Goal: Information Seeking & Learning: Understand process/instructions

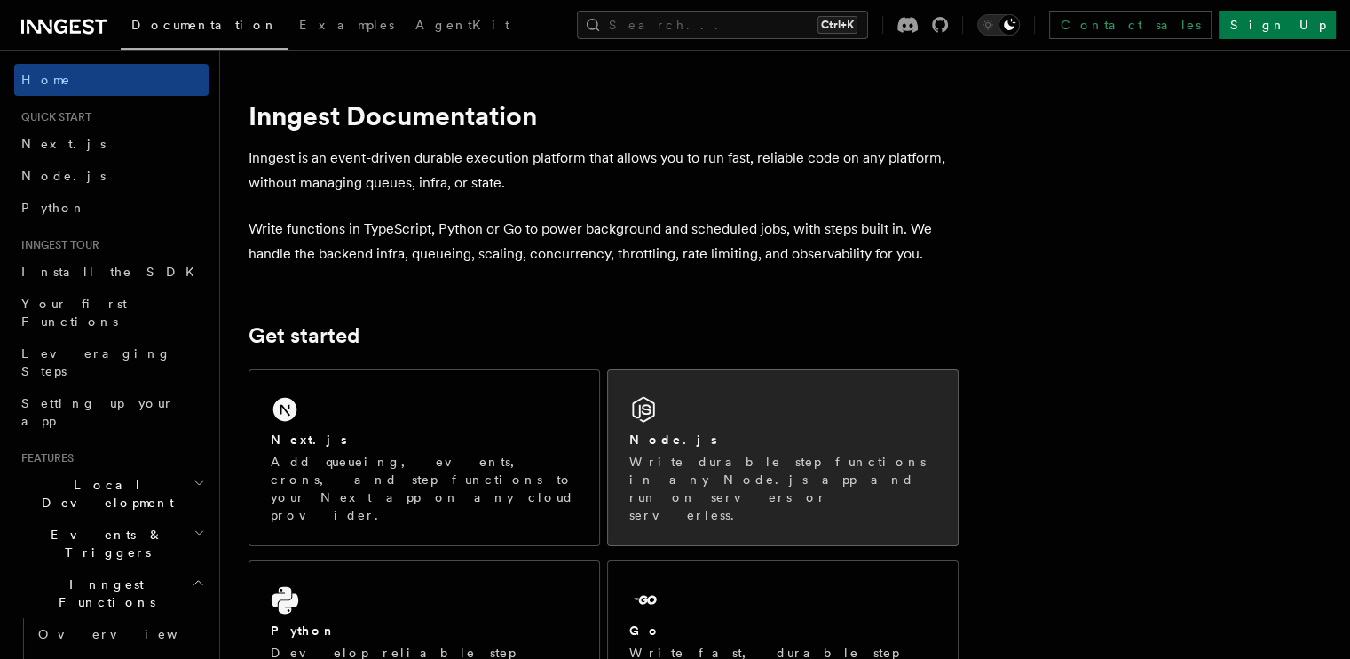
click at [780, 439] on div "Node.js" at bounding box center [782, 439] width 307 height 19
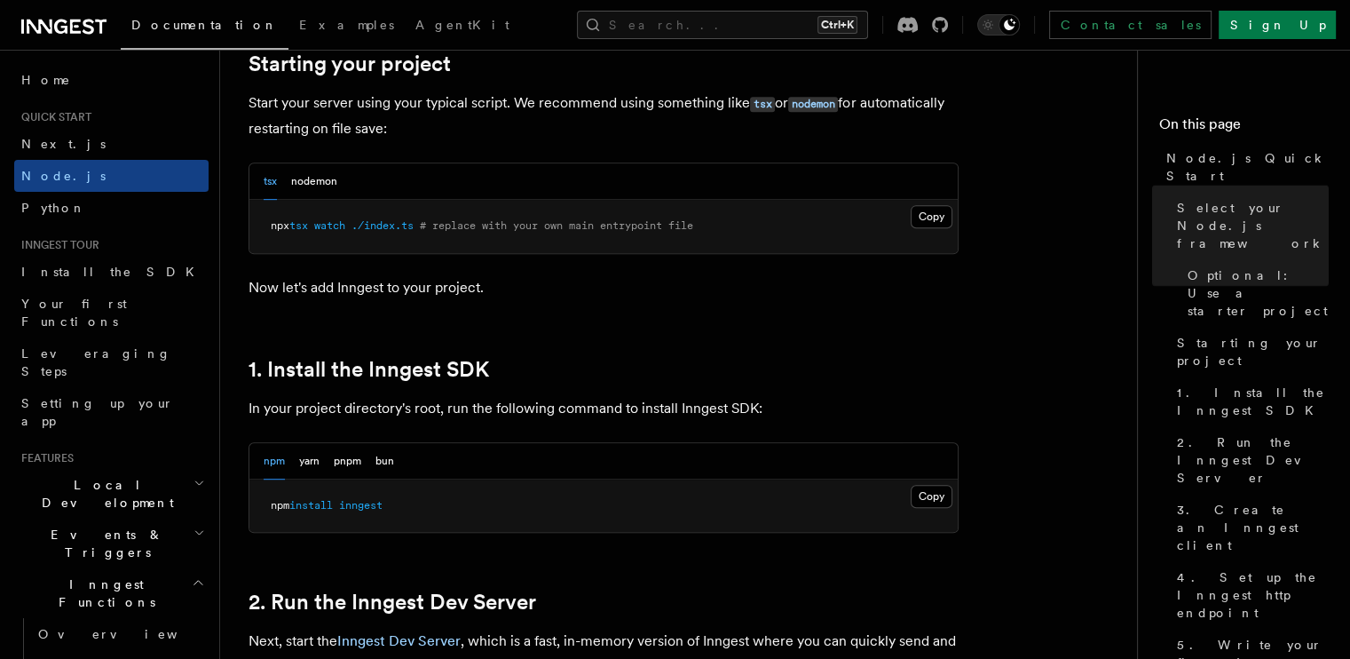
scroll to position [888, 0]
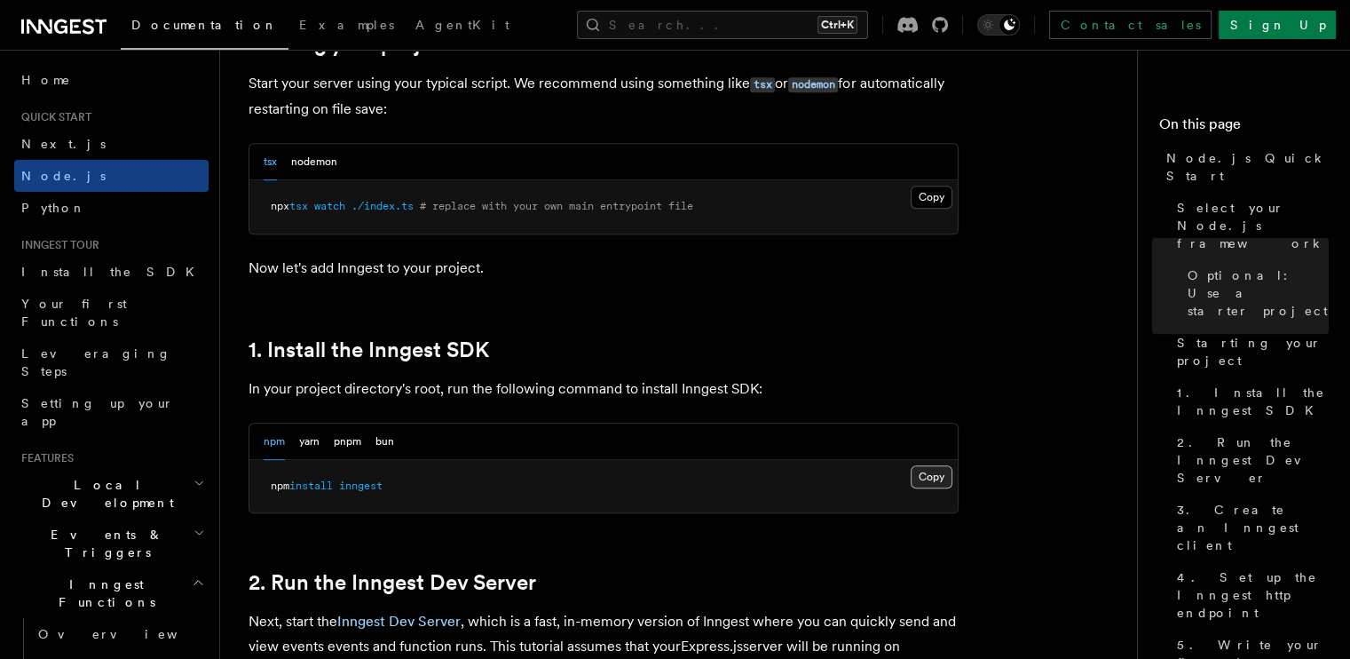
click at [932, 477] on button "Copy Copied" at bounding box center [932, 476] width 42 height 23
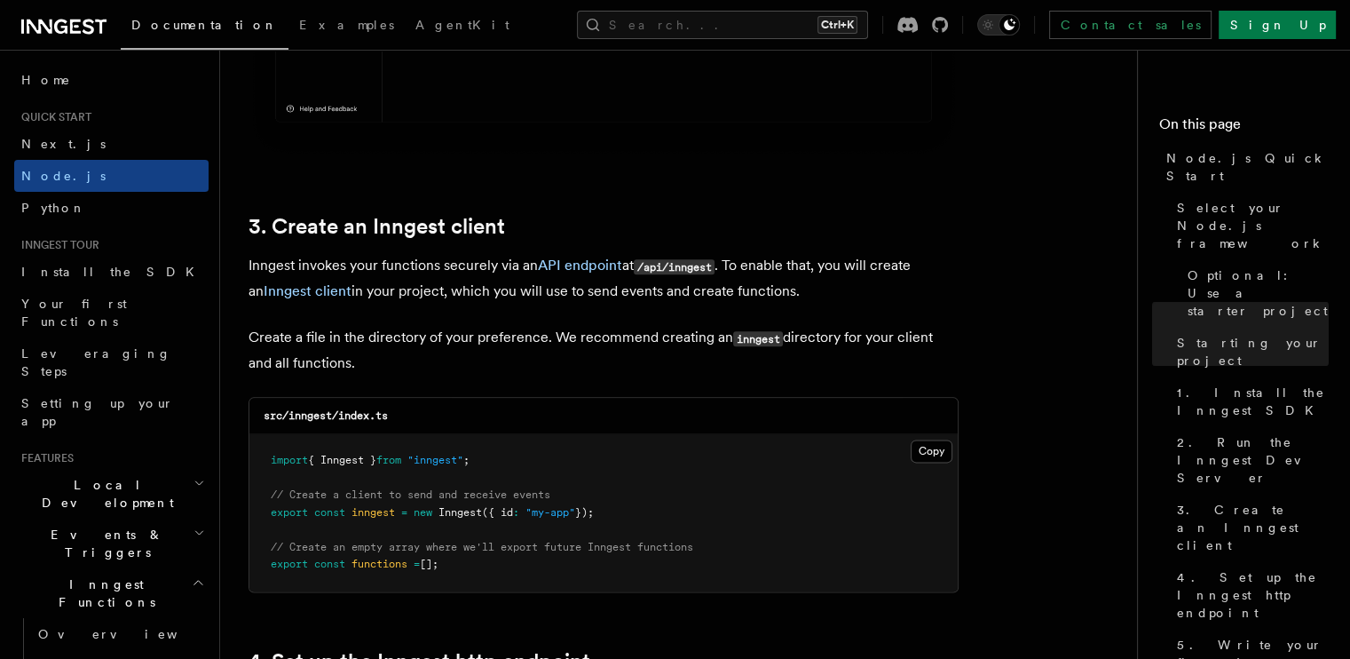
scroll to position [2130, 0]
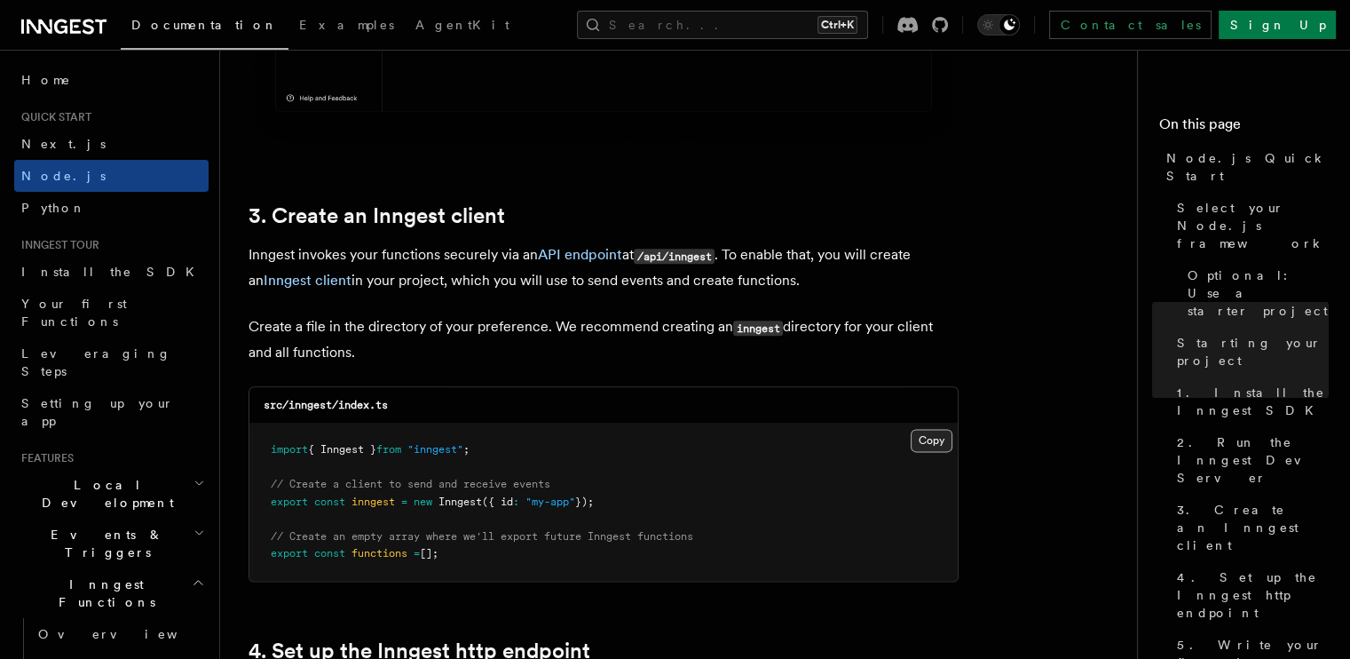
click at [931, 439] on button "Copy Copied" at bounding box center [932, 440] width 42 height 23
